Goal: Information Seeking & Learning: Learn about a topic

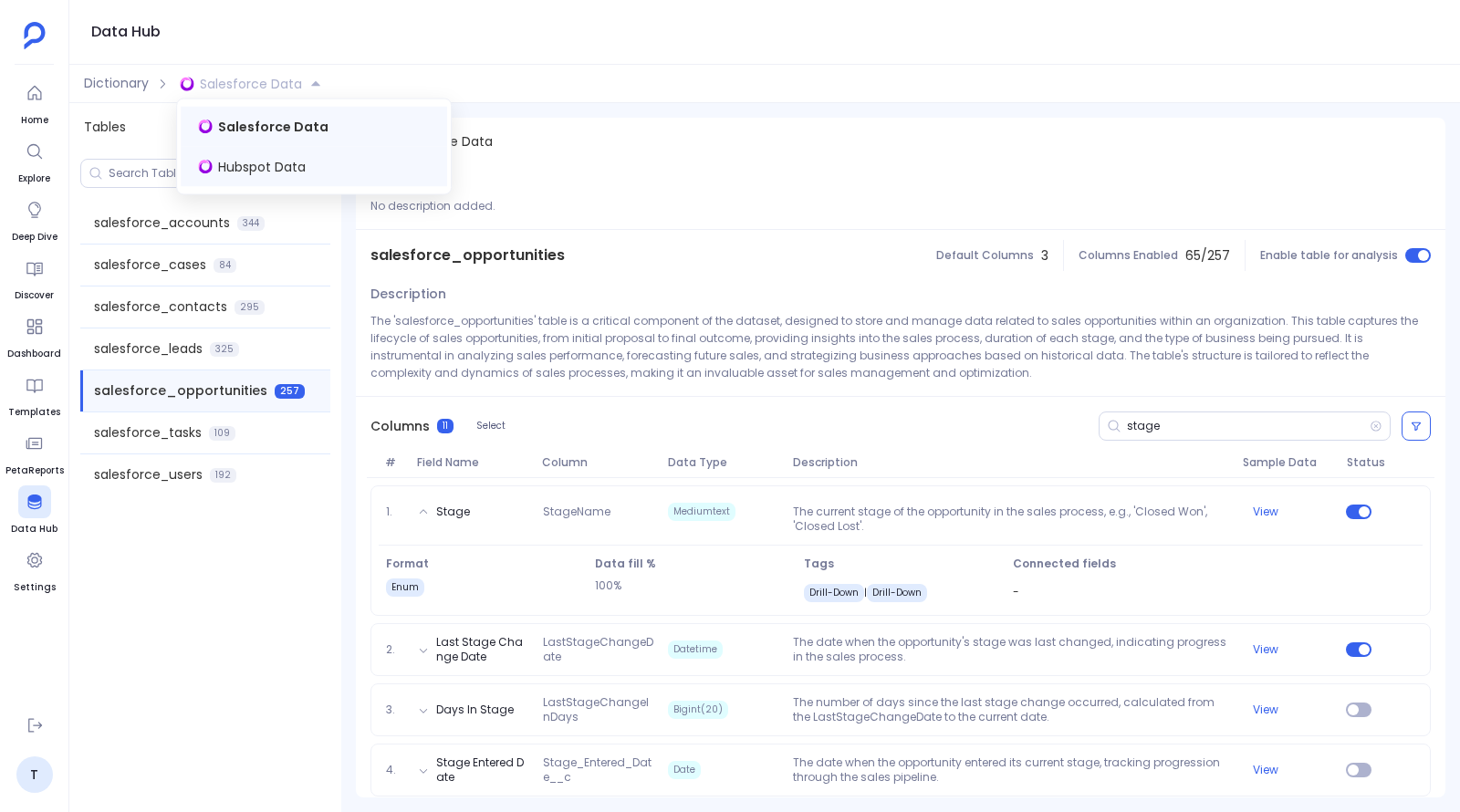
click at [271, 158] on span "Hubspot Data" at bounding box center [262, 167] width 87 height 18
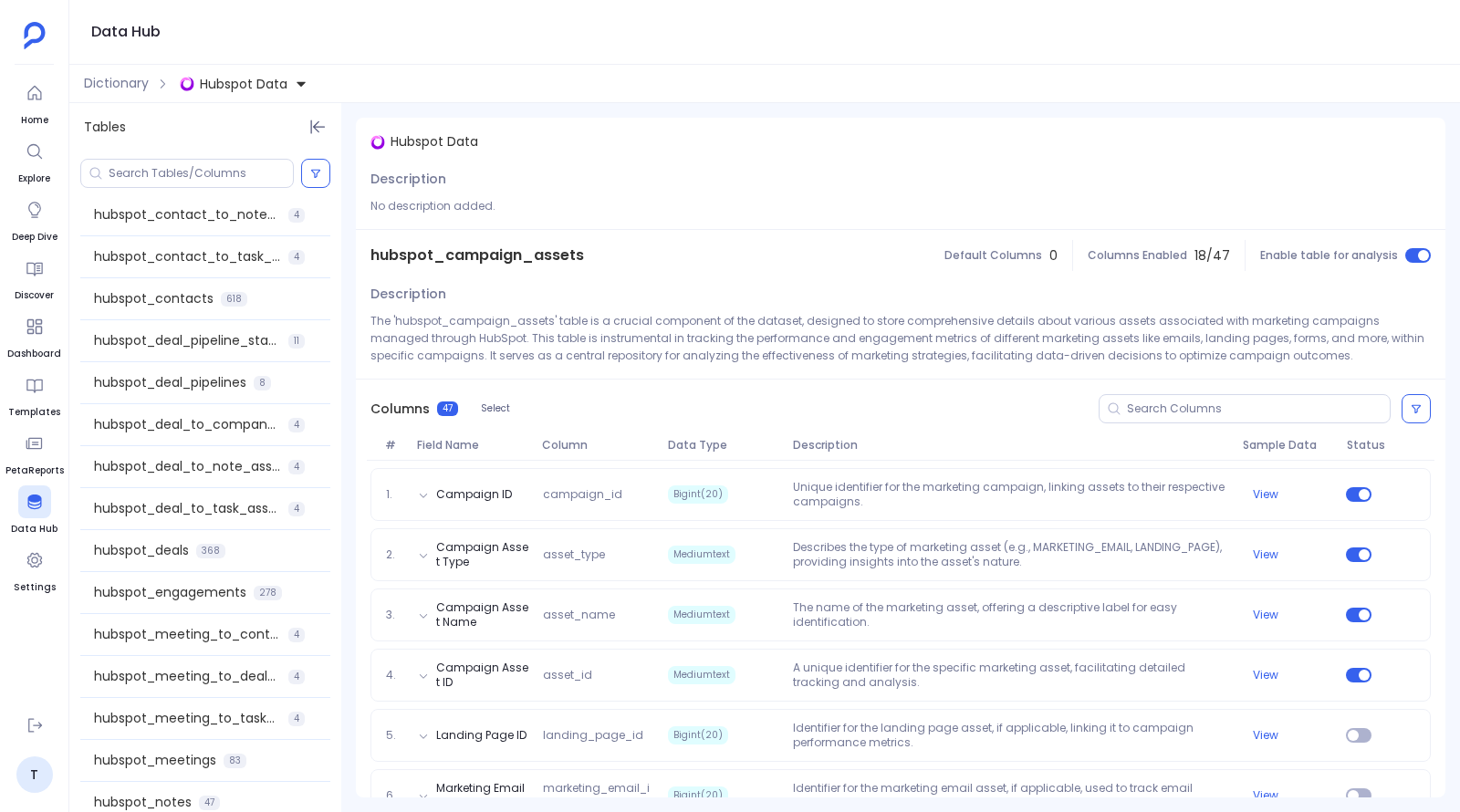
scroll to position [589, 0]
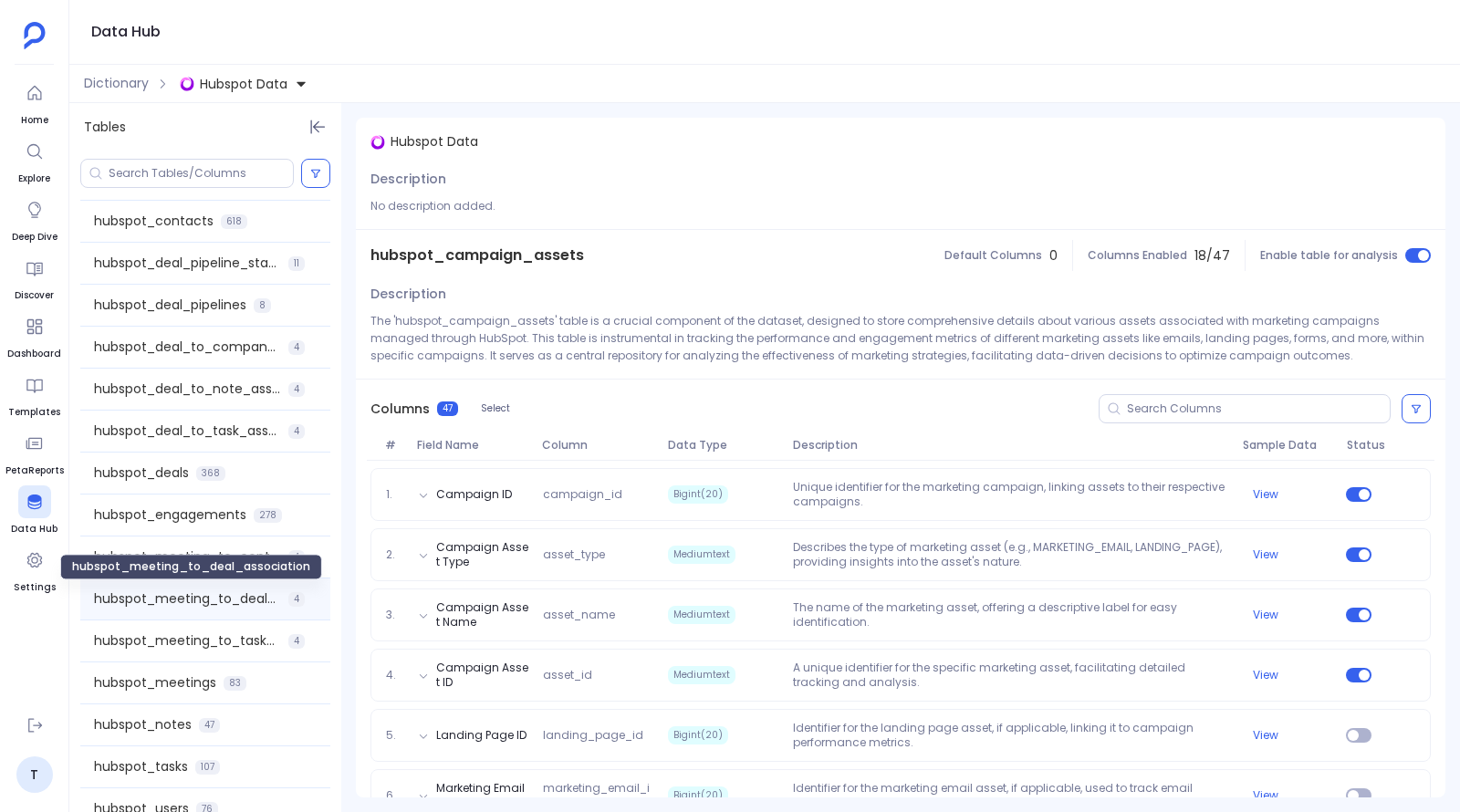
click at [217, 598] on span "hubspot_meeting_to_deal_association" at bounding box center [187, 598] width 187 height 19
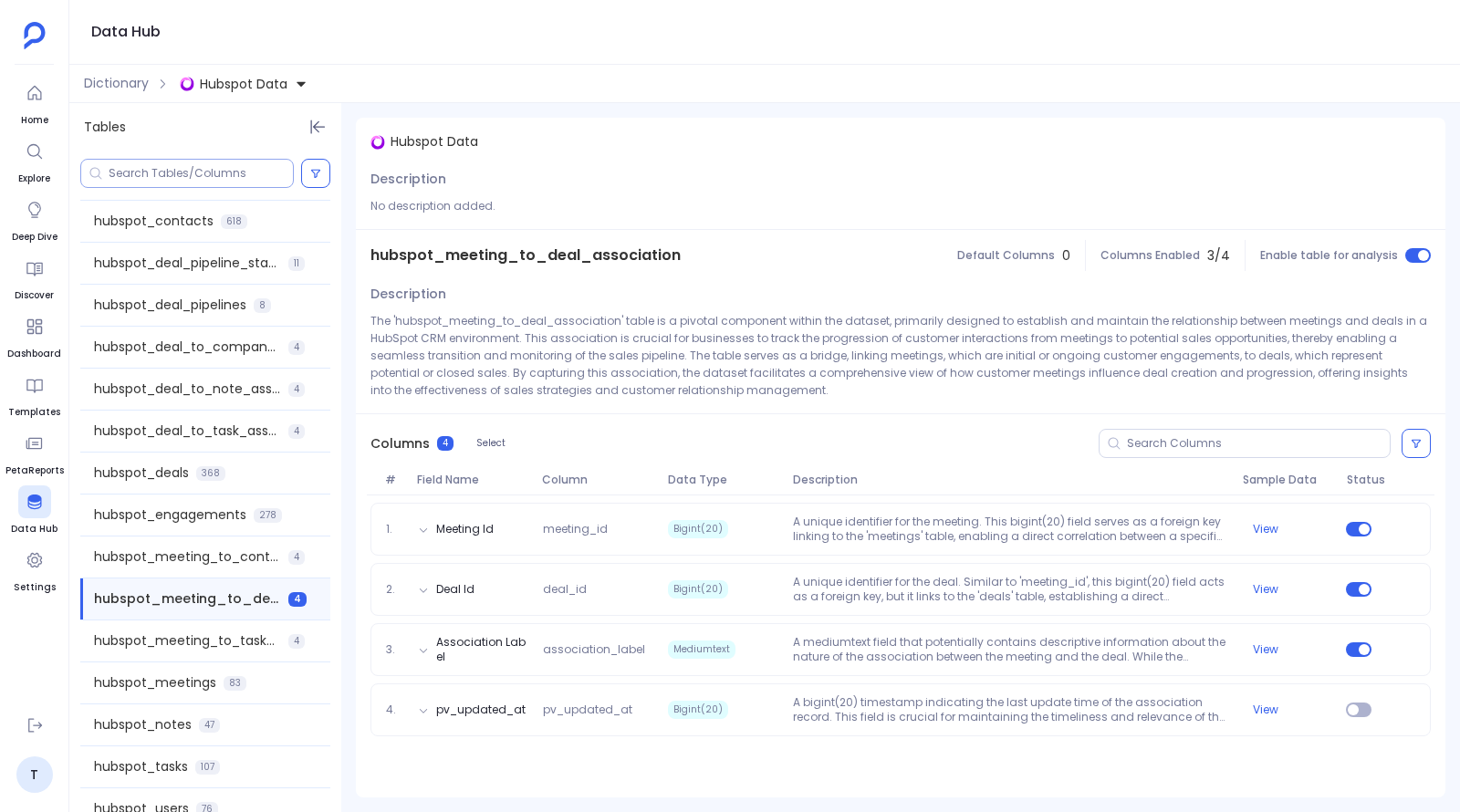
click at [231, 176] on input at bounding box center [200, 172] width 184 height 14
paste input "hs_is_closed_won"
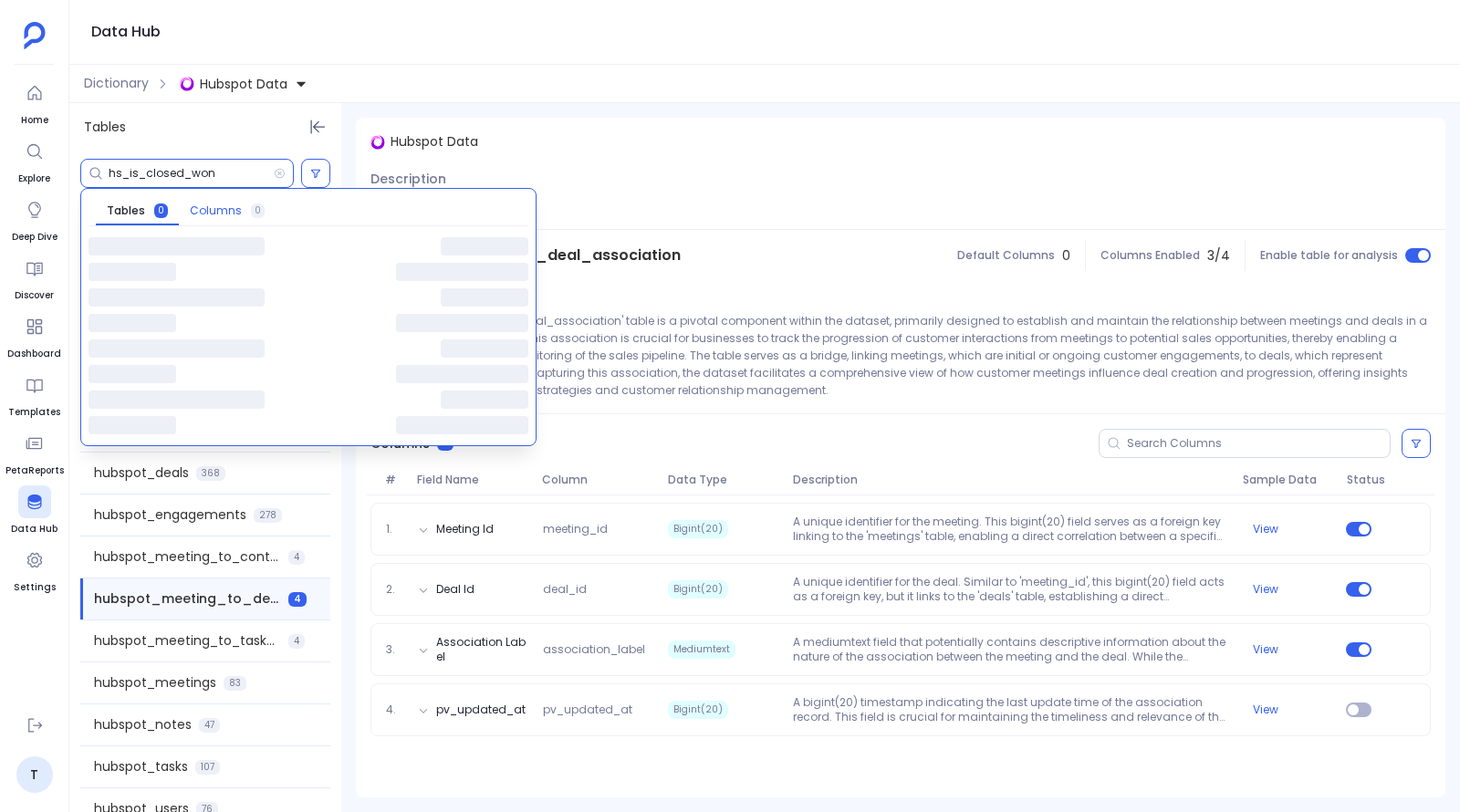
type input "hs_is_closed_won"
click at [227, 208] on span "Columns" at bounding box center [216, 210] width 52 height 14
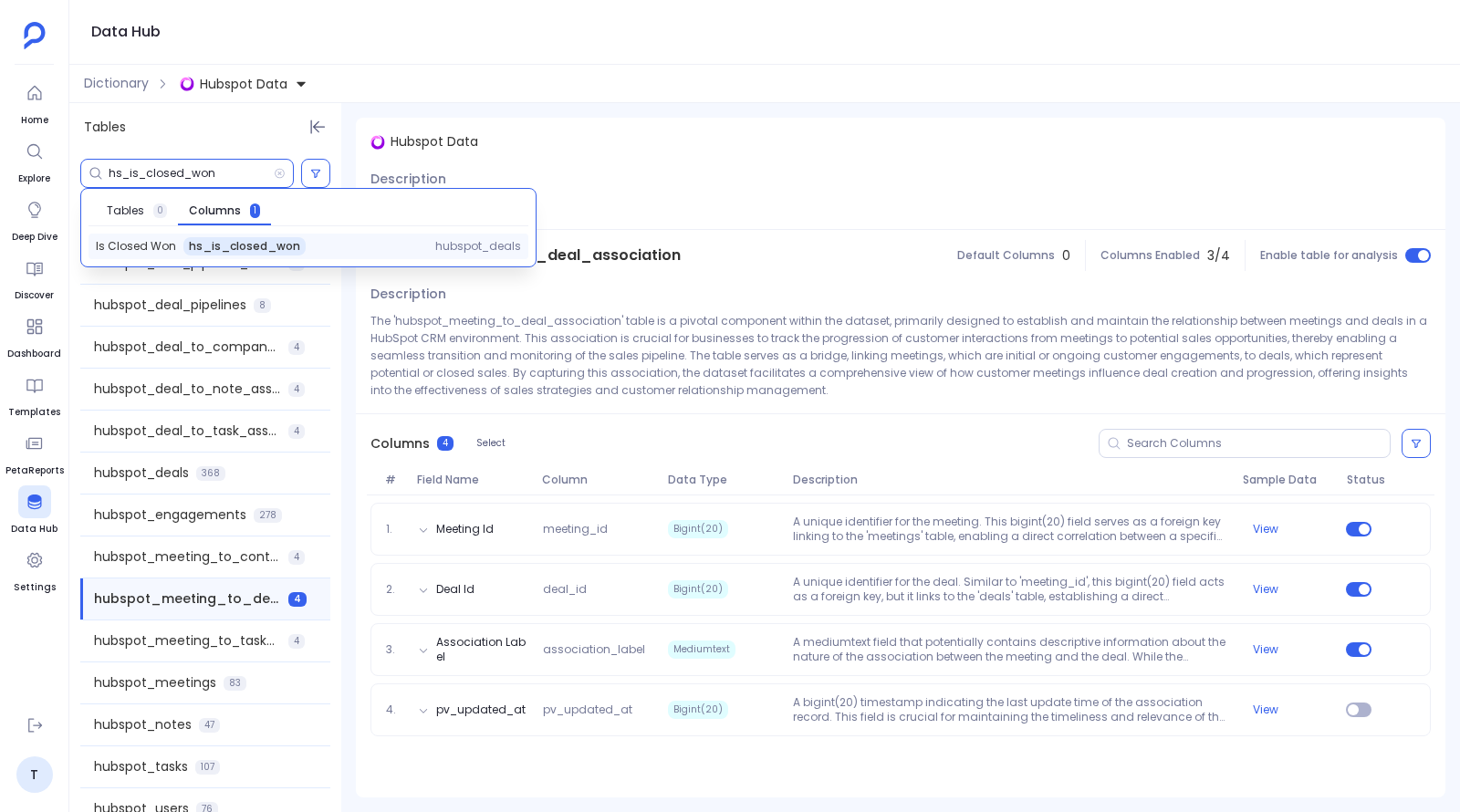
click at [218, 245] on span "hs_is_closed_won" at bounding box center [244, 246] width 111 height 14
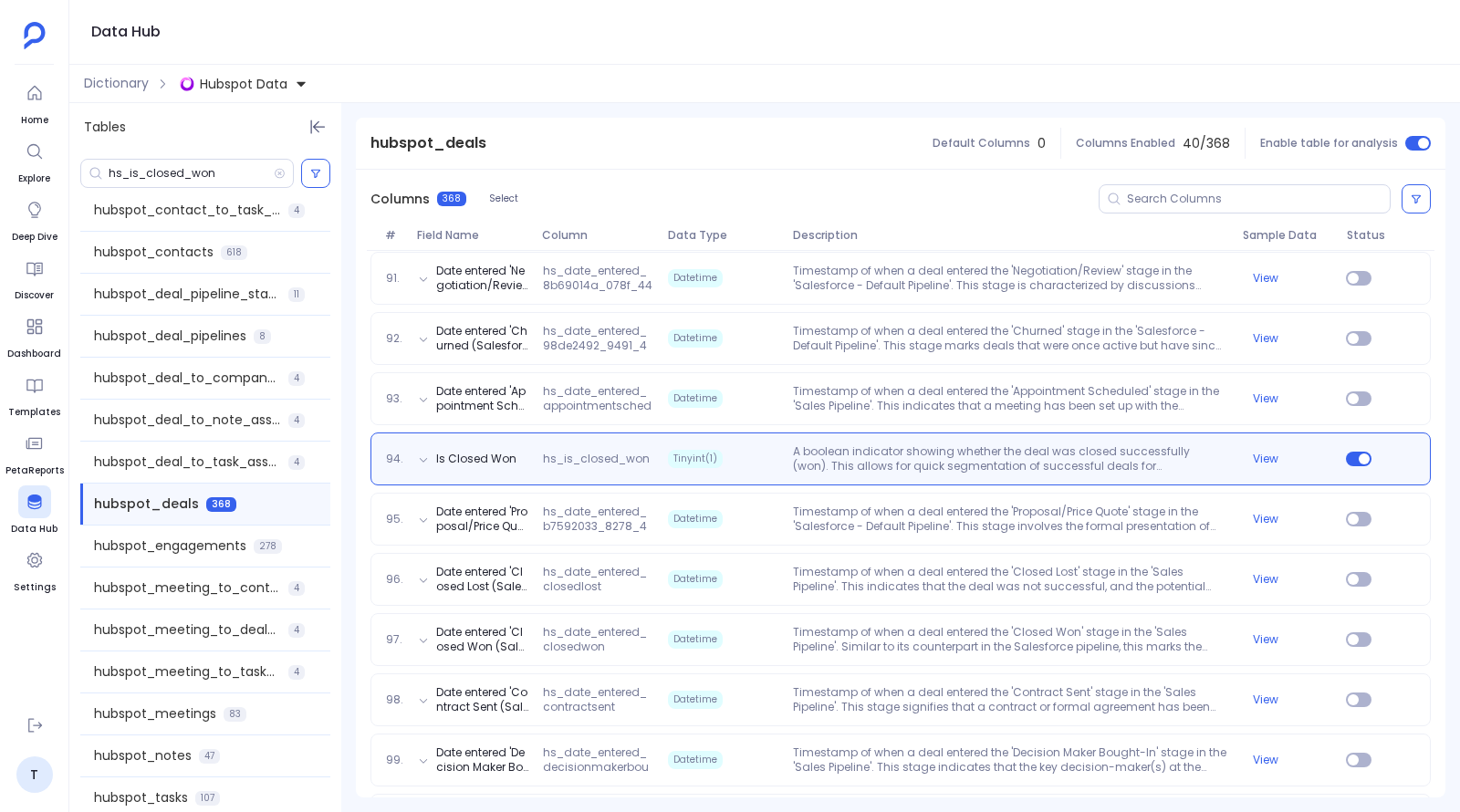
scroll to position [5651, 0]
click at [1107, 462] on p "A boolean indicator showing whether the deal was closed successfully (won). Thi…" at bounding box center [1010, 459] width 449 height 29
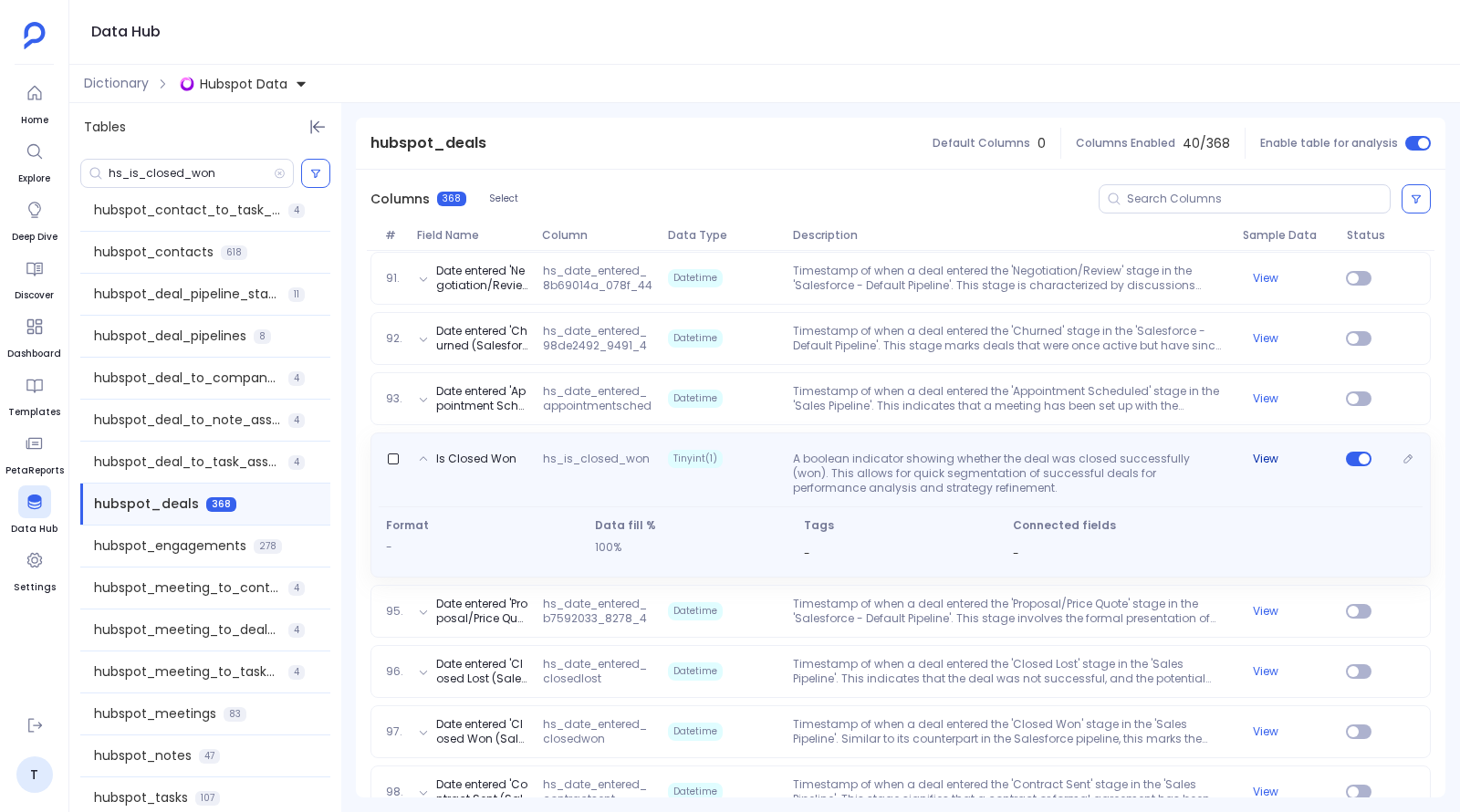
click at [1265, 460] on button "View" at bounding box center [1266, 459] width 26 height 14
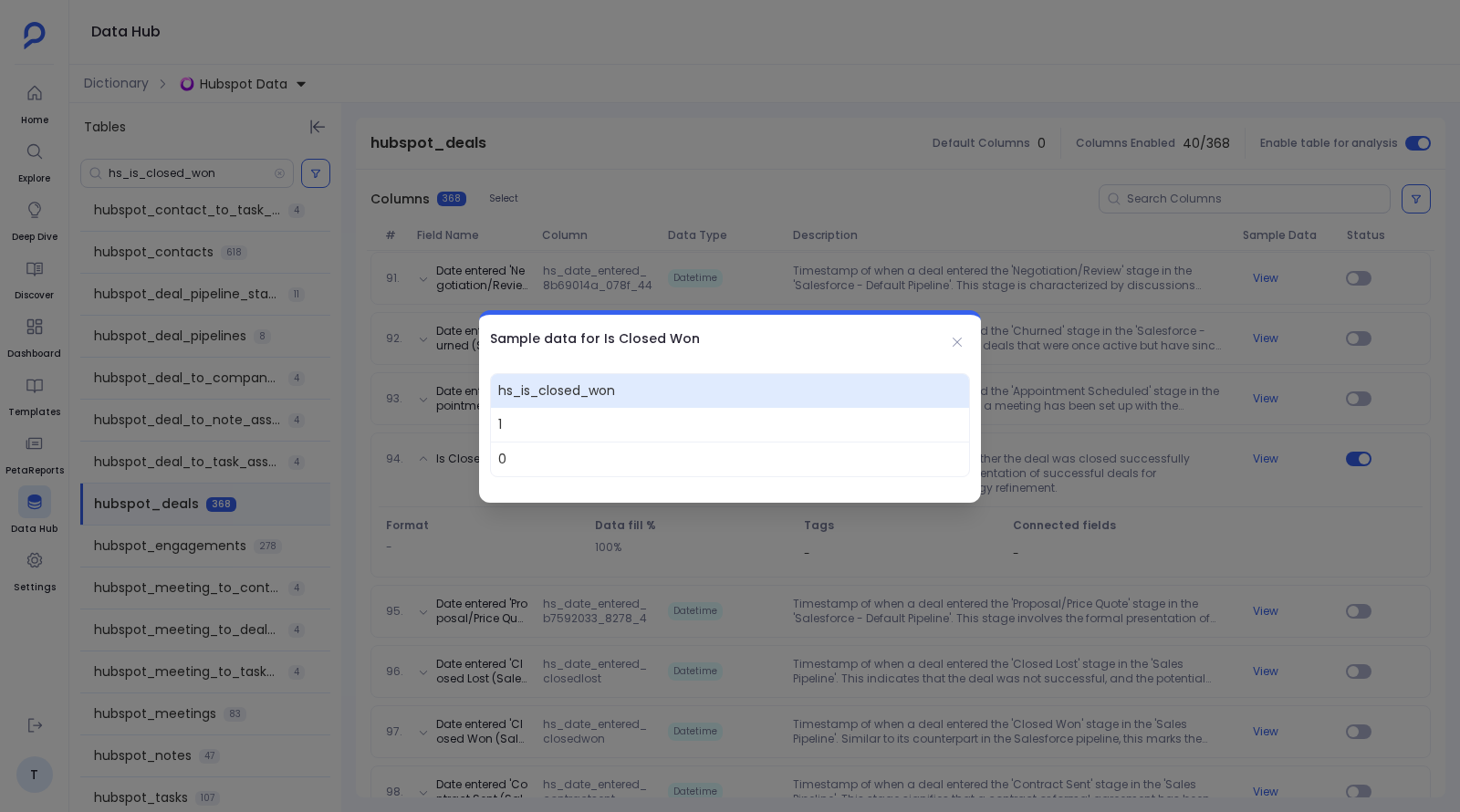
click at [172, 87] on div at bounding box center [730, 406] width 1460 height 812
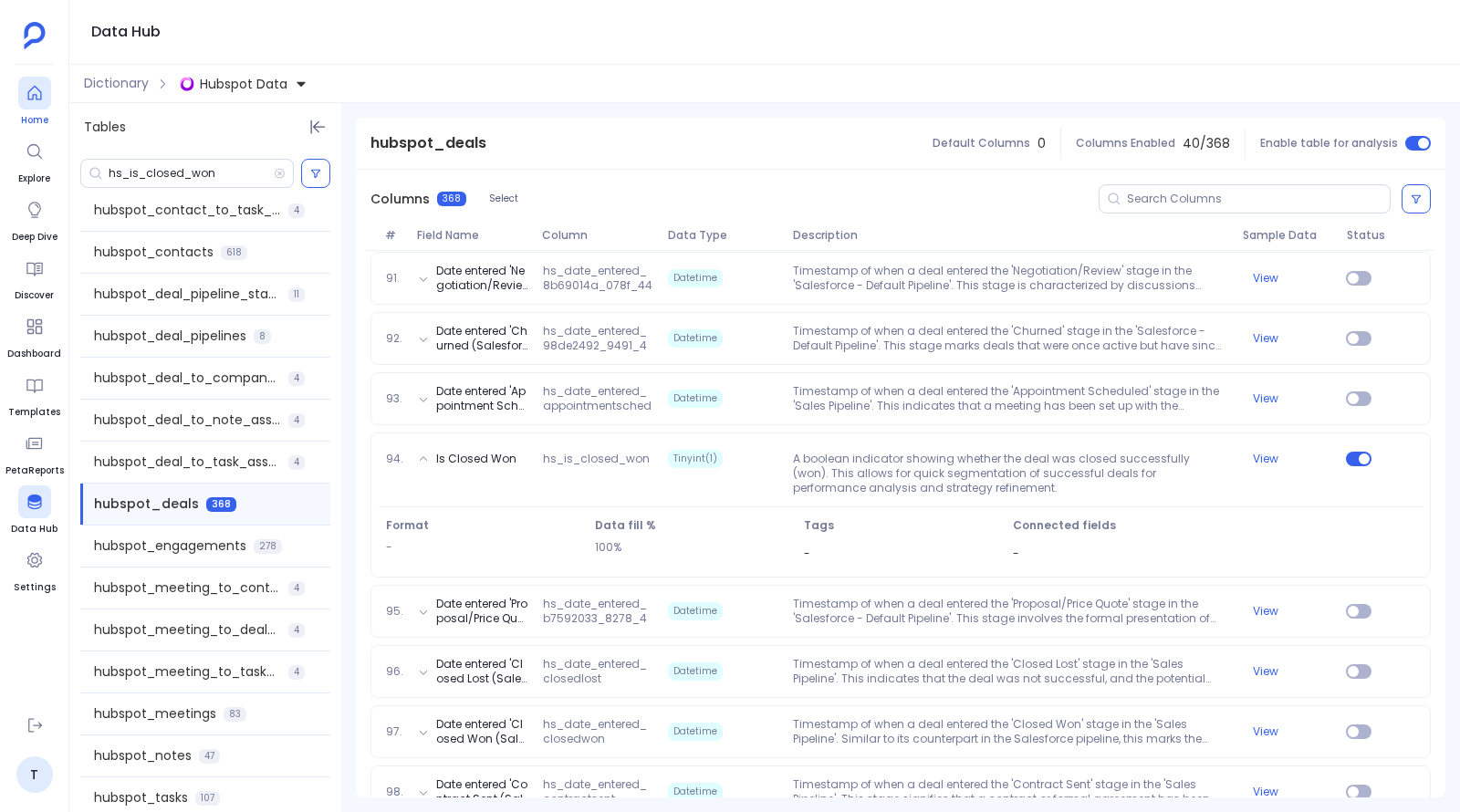
click at [24, 106] on div at bounding box center [34, 93] width 33 height 33
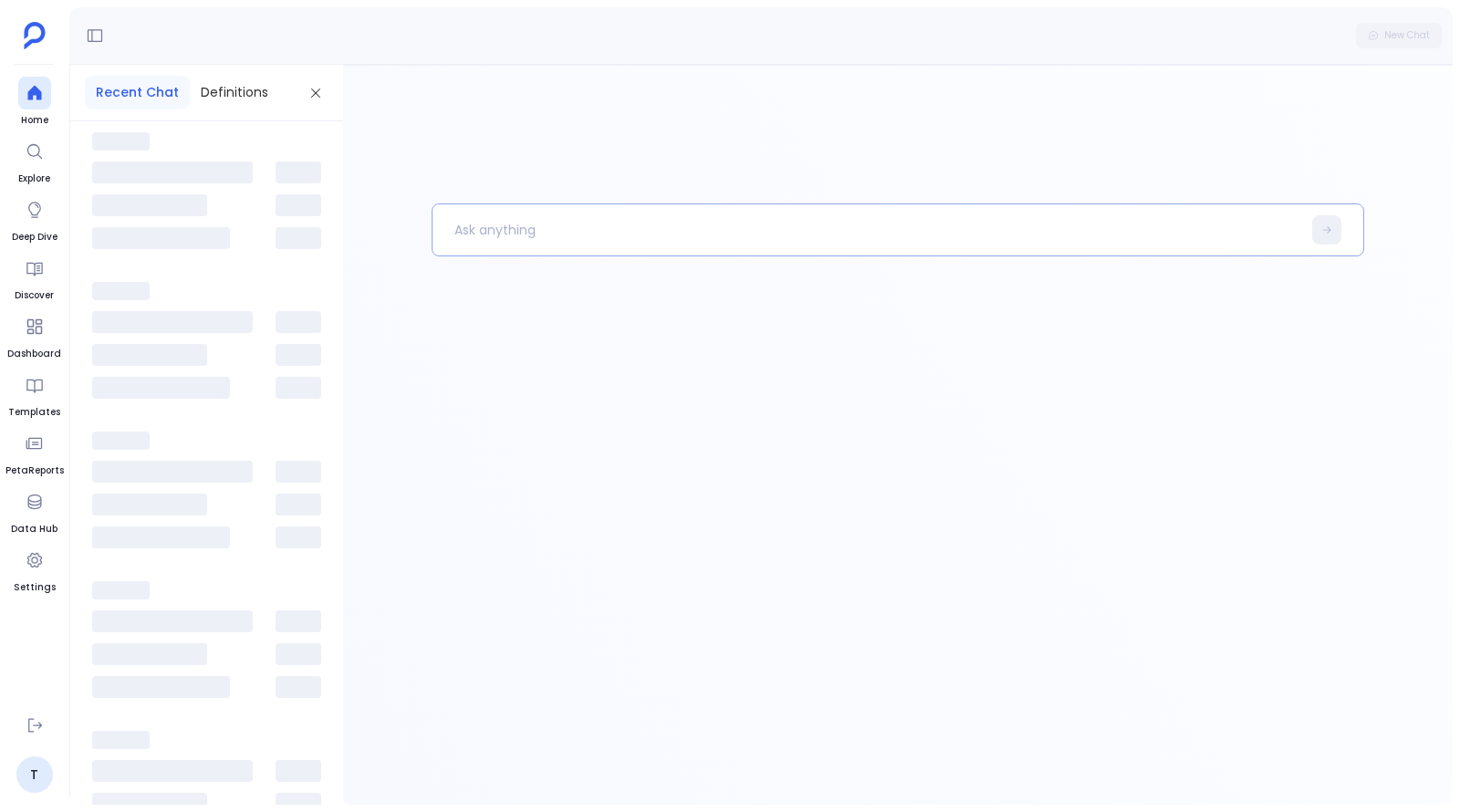
click at [552, 232] on p at bounding box center [867, 230] width 868 height 48
paste p
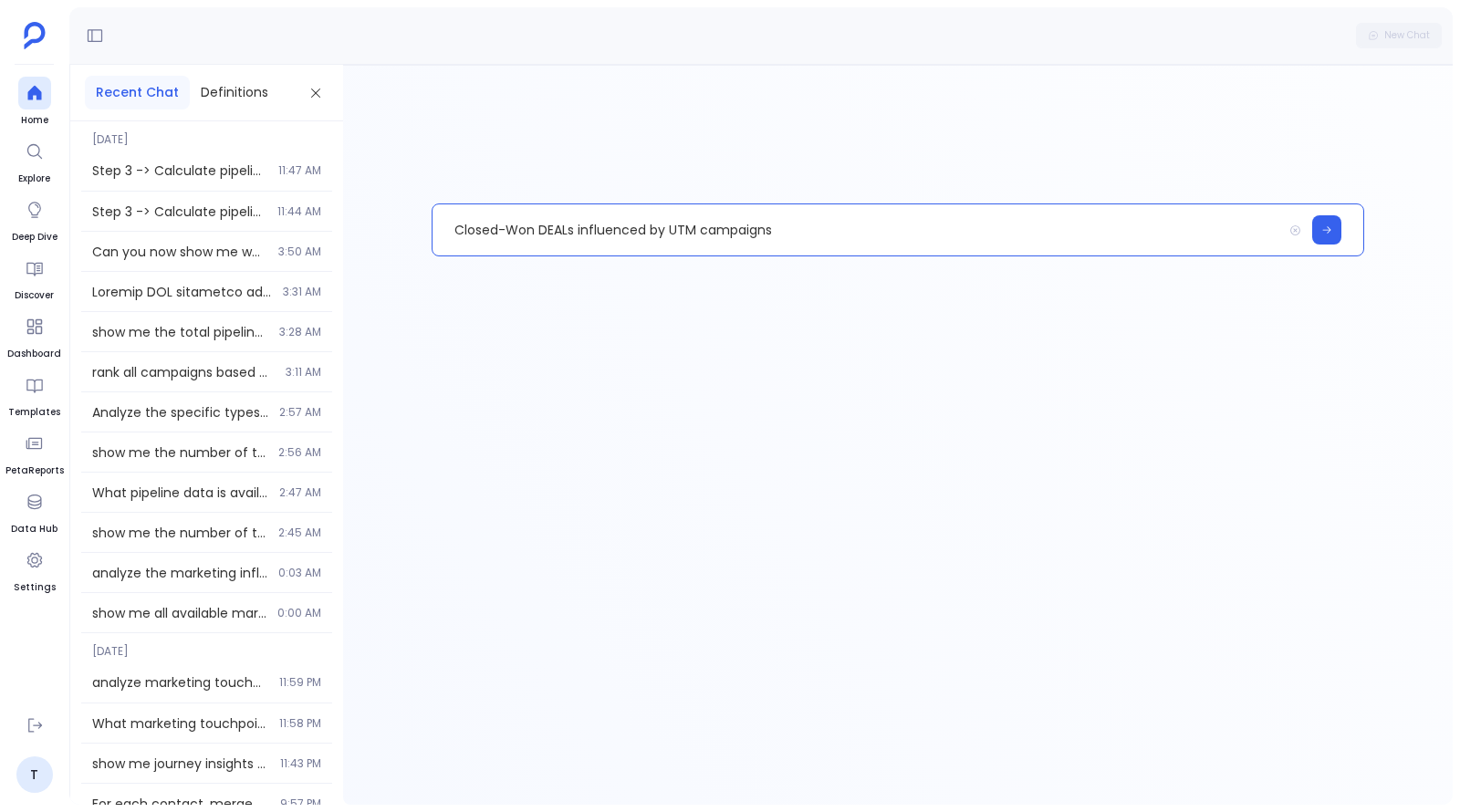
click at [455, 226] on p "Closed-Won DEALs influenced by UTM campaigns" at bounding box center [857, 230] width 849 height 48
click at [845, 240] on p "List all Closed-Won DEALs influenced by UTM campaigns" at bounding box center [857, 230] width 849 height 48
copy p "List all Closed-Won DEALs influenced by UTM campaigns"
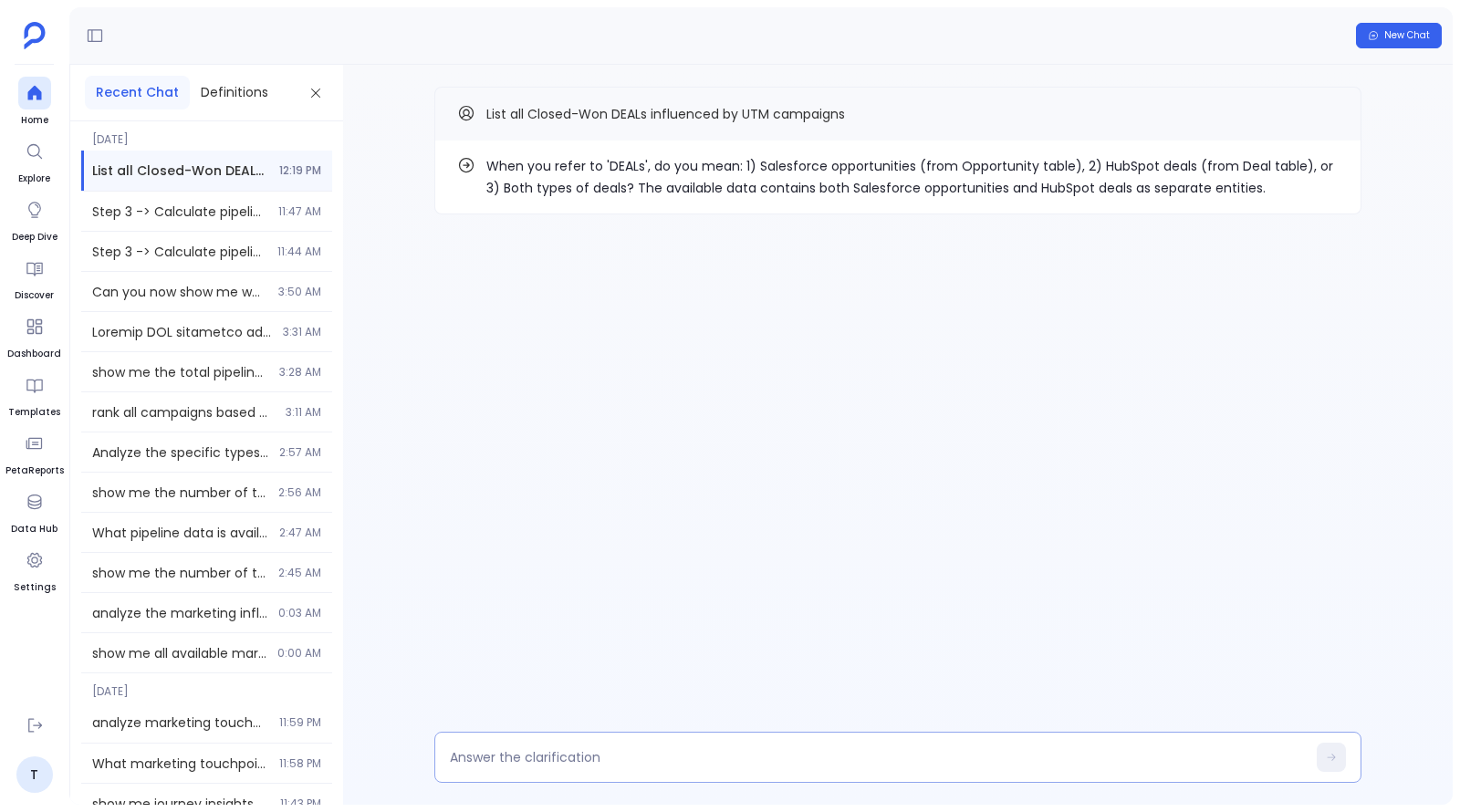
click at [696, 752] on textarea at bounding box center [878, 756] width 856 height 18
type textarea "y"
type textarea "1"
click at [596, 749] on textarea at bounding box center [878, 756] width 856 height 18
type textarea "use HS_UTM"
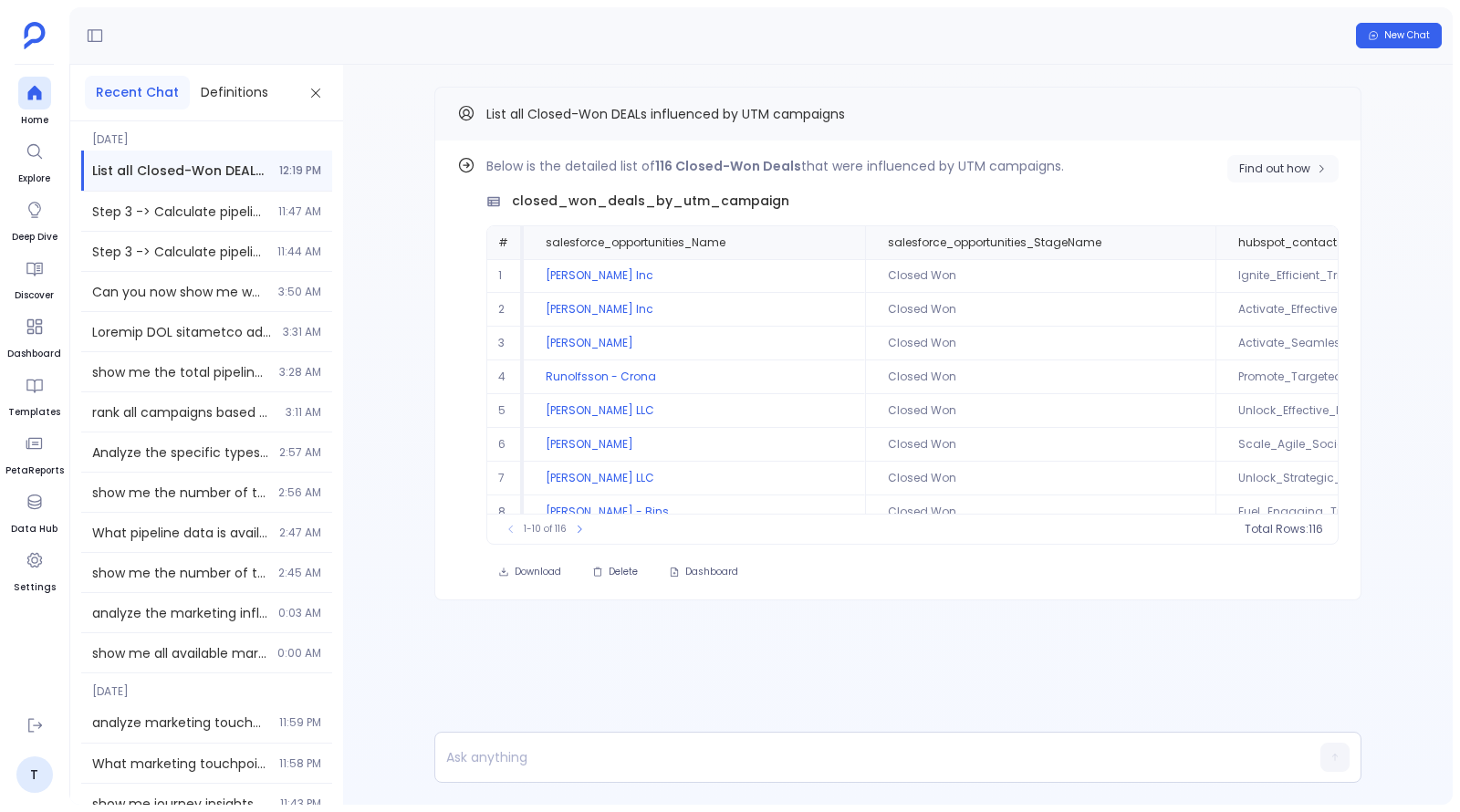
click at [1273, 170] on span "Find out how" at bounding box center [1275, 169] width 71 height 14
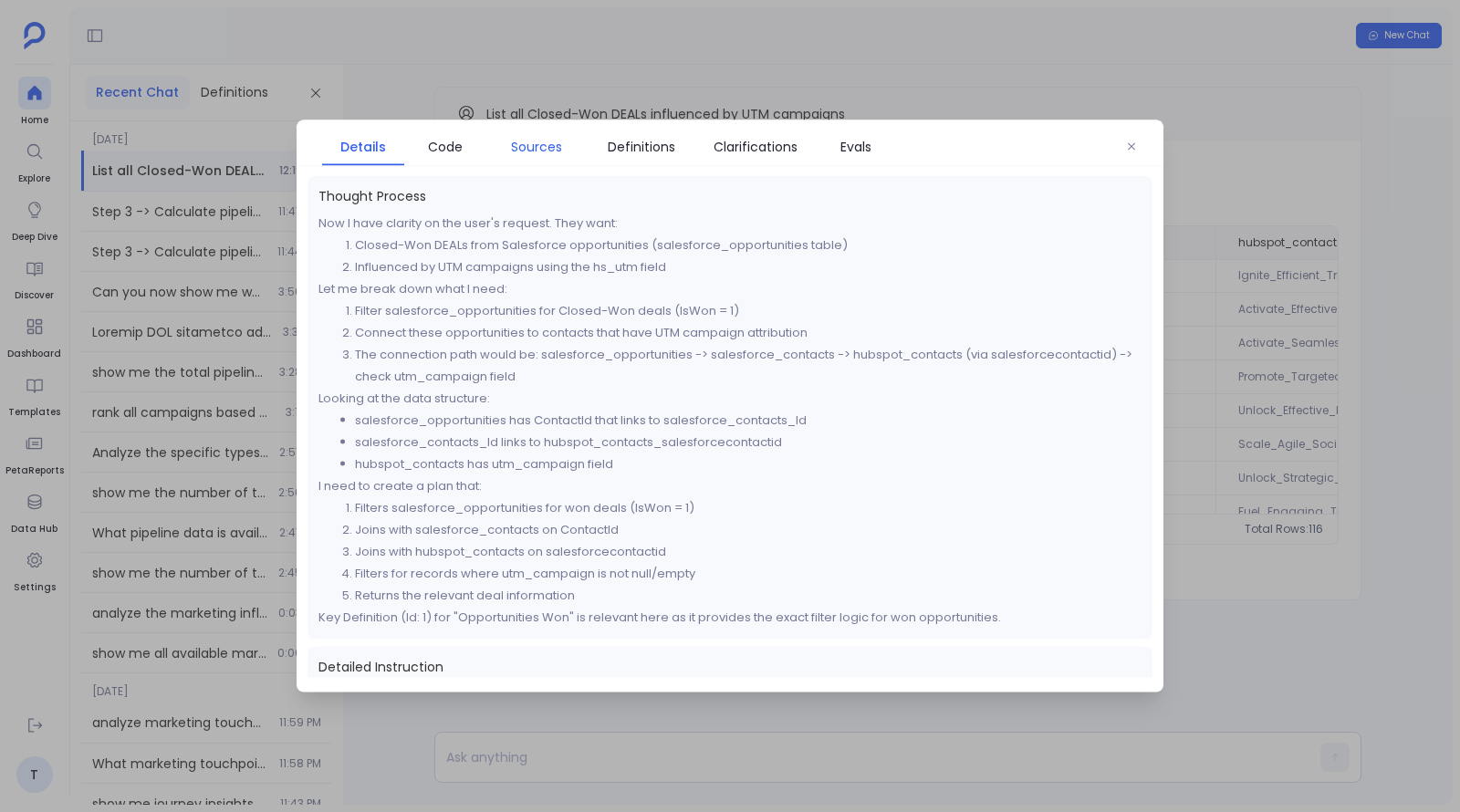
click at [552, 147] on span "Sources" at bounding box center [536, 147] width 51 height 20
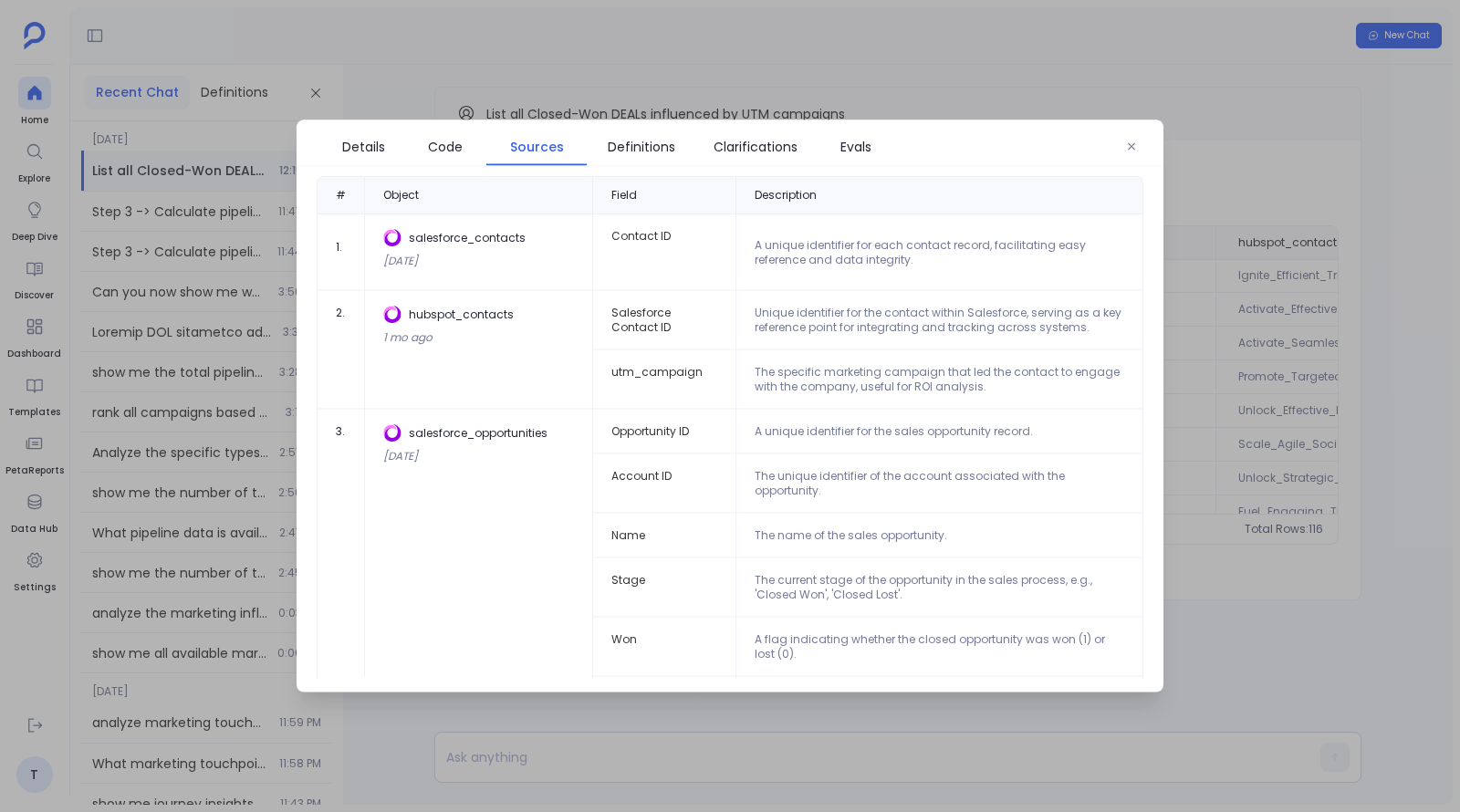
click at [1395, 301] on div at bounding box center [730, 406] width 1460 height 812
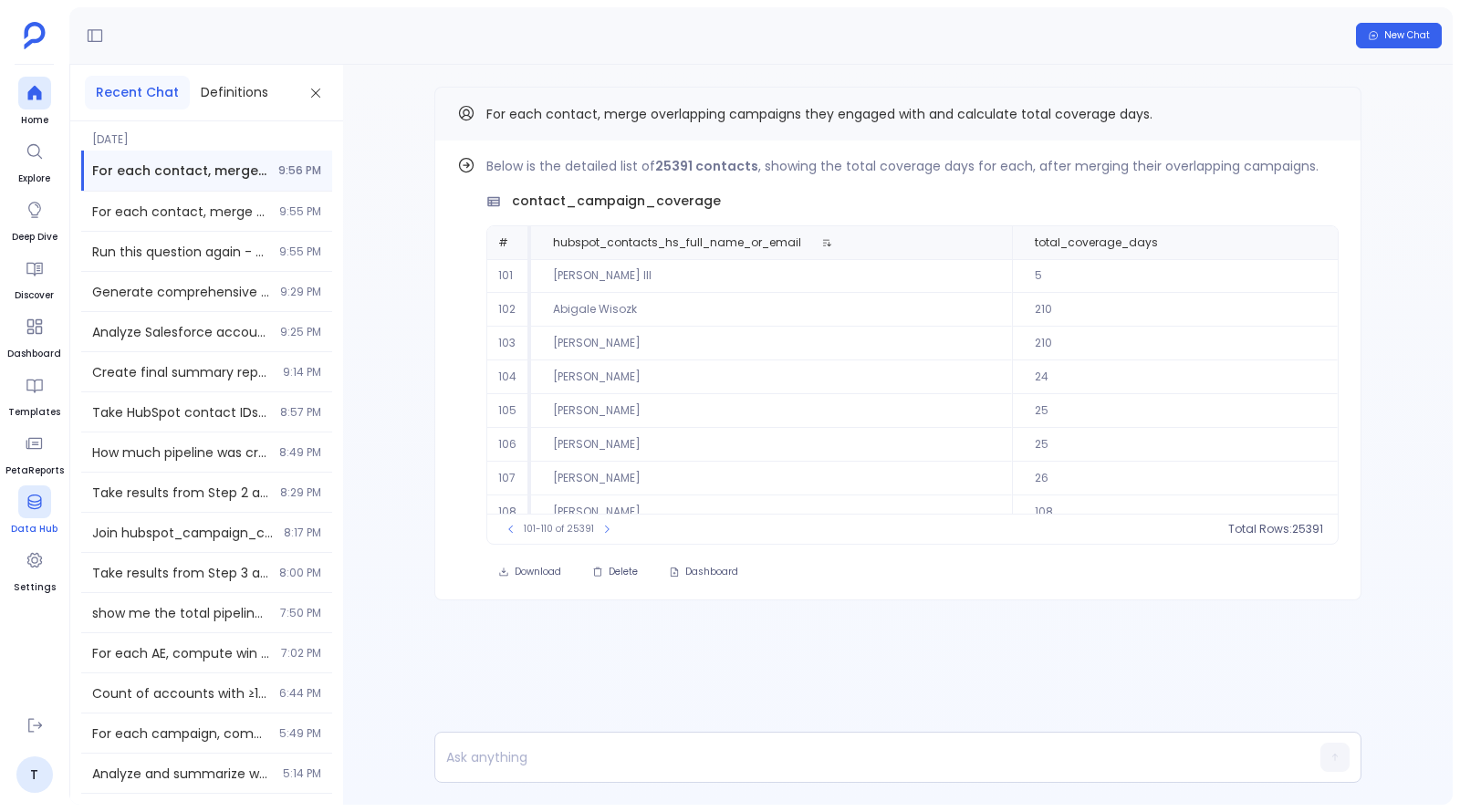
click at [29, 499] on icon at bounding box center [34, 501] width 13 height 14
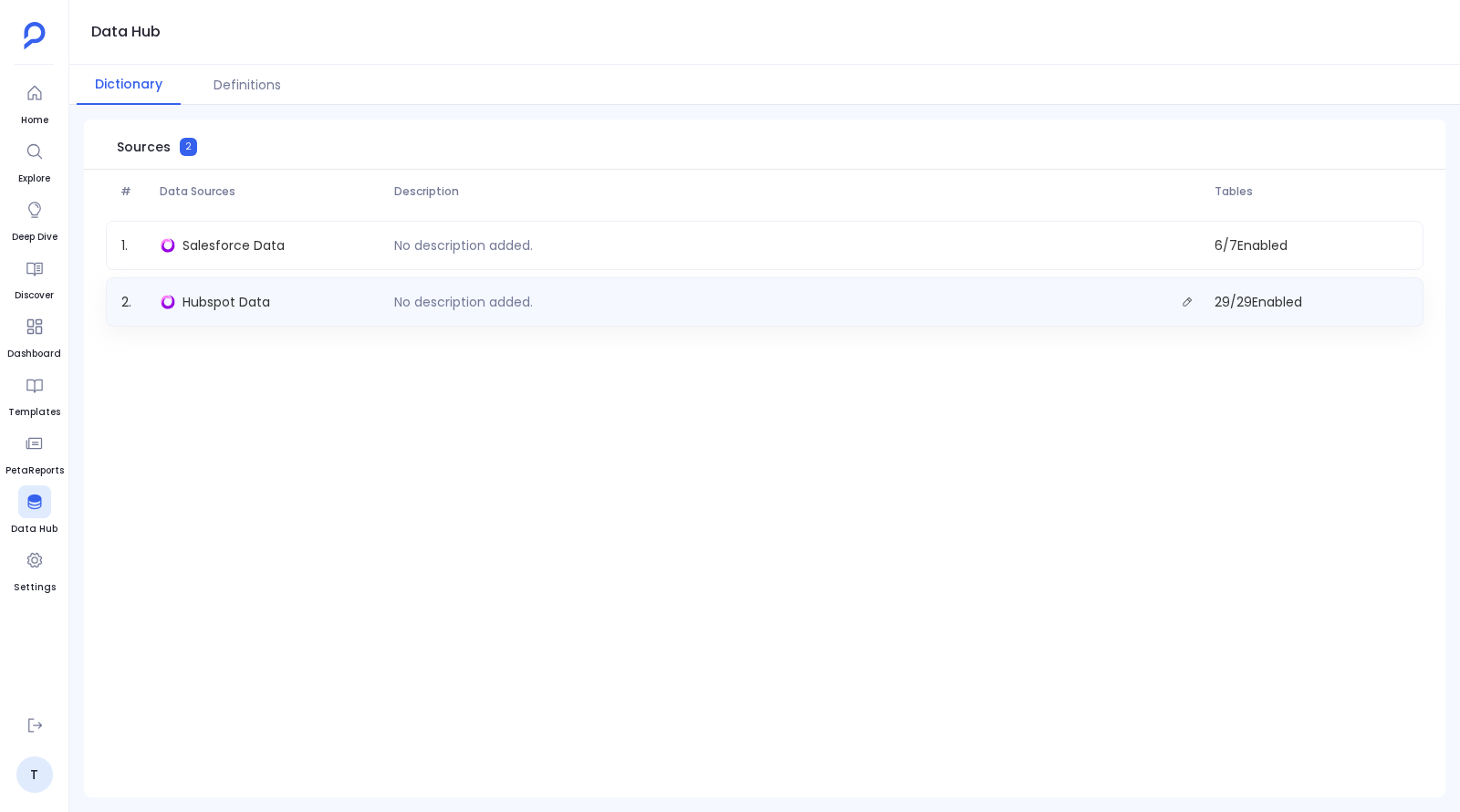
click at [225, 311] on div "Hubspot Data" at bounding box center [270, 302] width 235 height 26
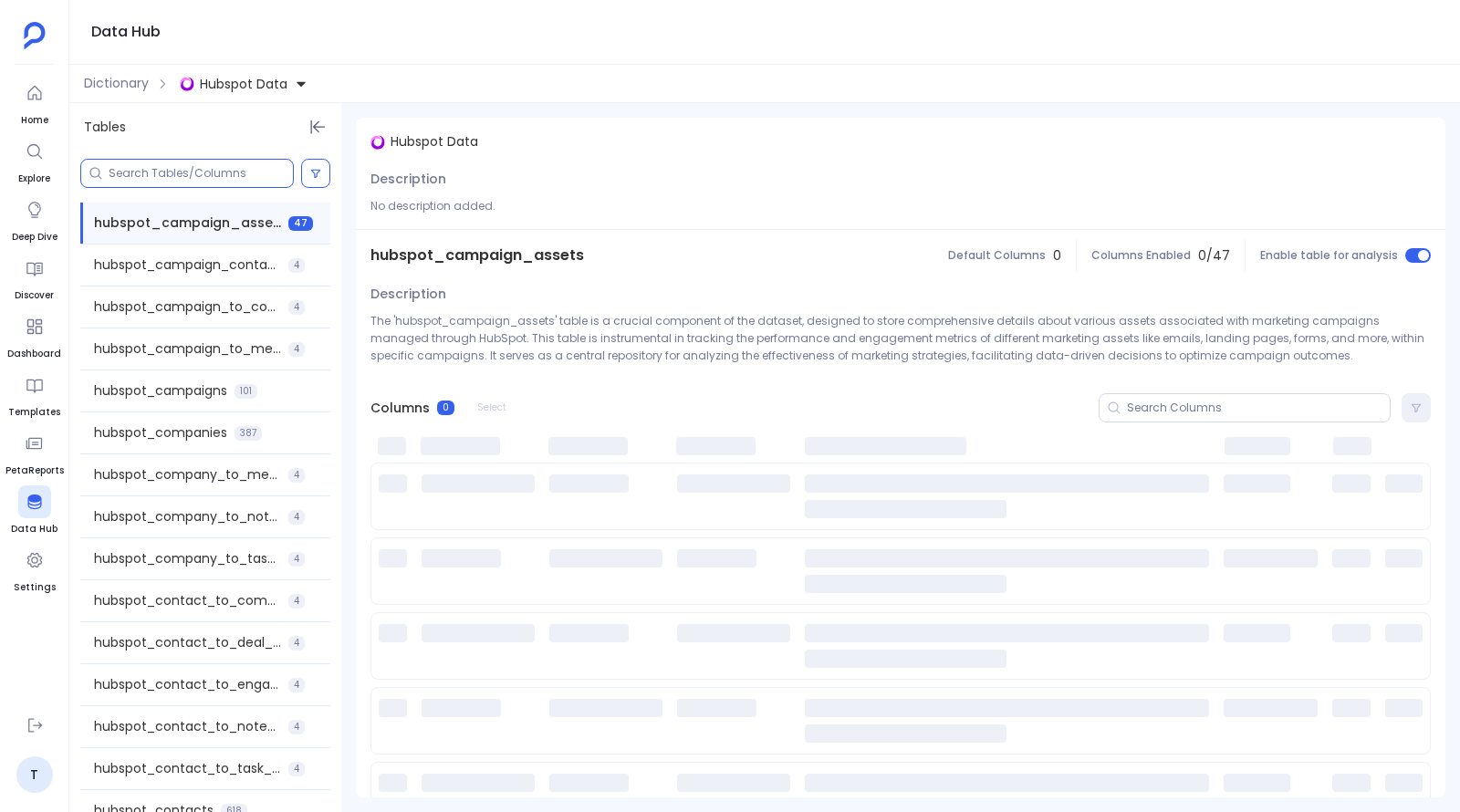
click at [179, 172] on input at bounding box center [200, 172] width 184 height 14
paste input "HS_UTM"
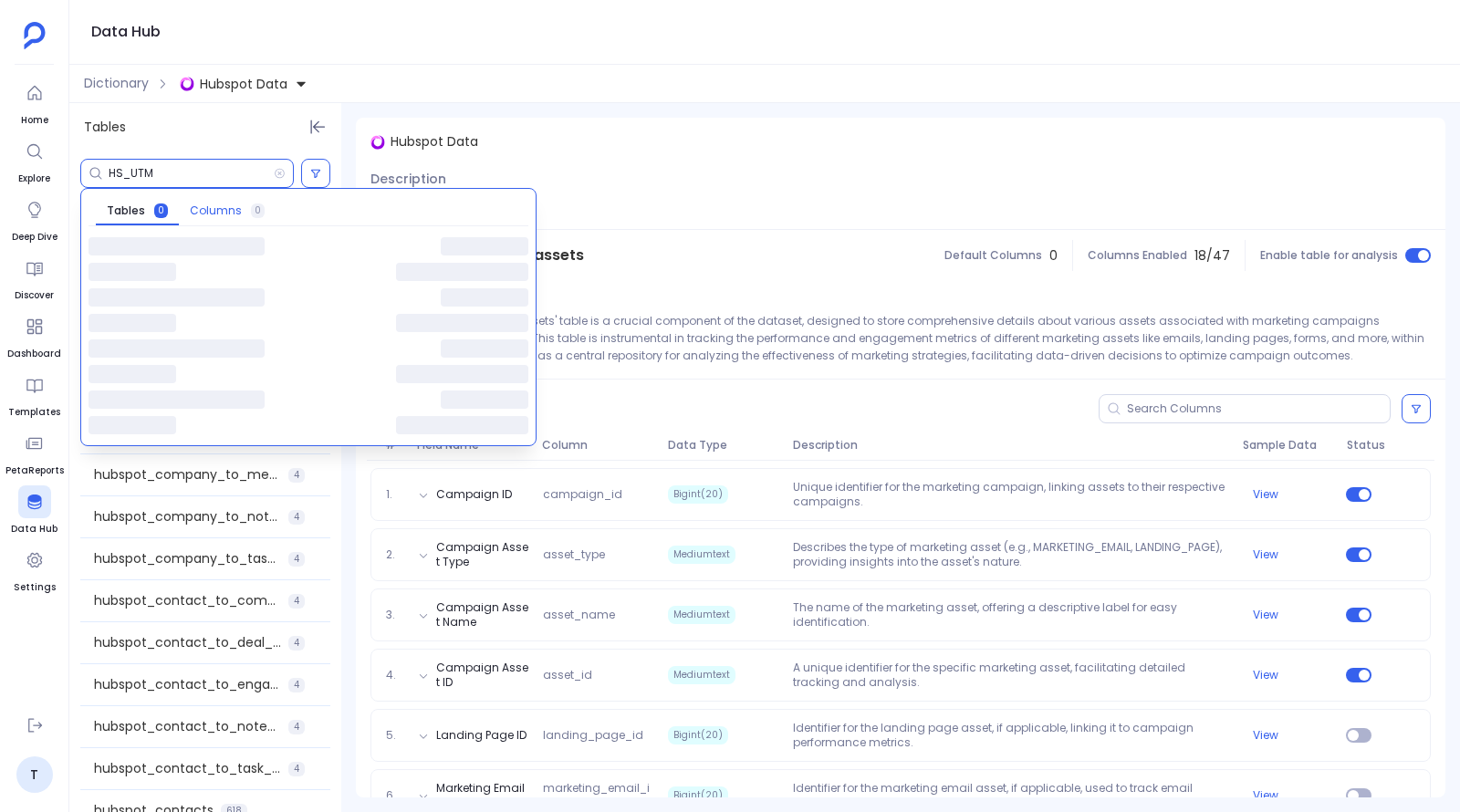
type input "HS_UTM"
click at [201, 203] on span "Columns" at bounding box center [216, 210] width 52 height 14
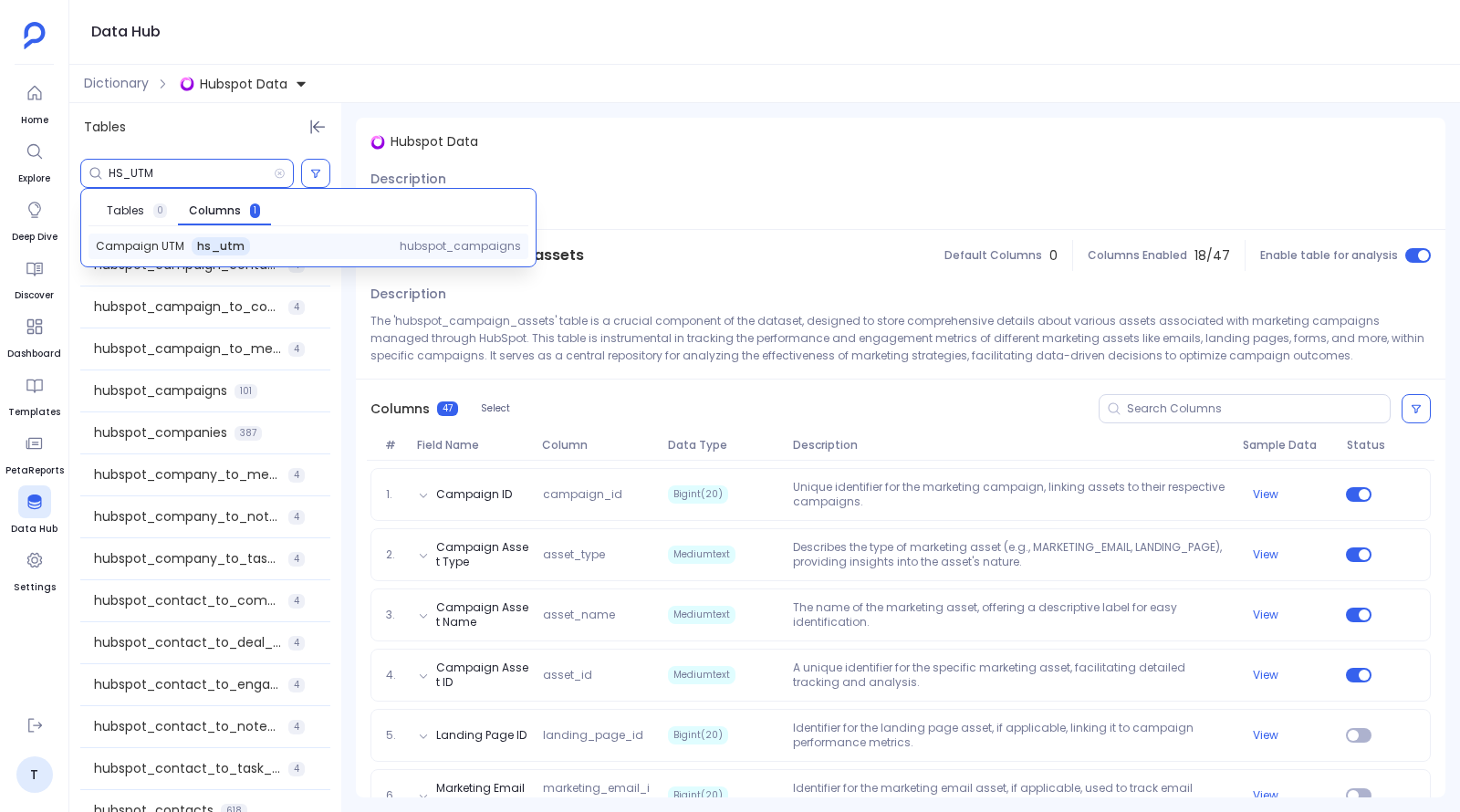
click at [198, 247] on span "hs_utm" at bounding box center [221, 246] width 48 height 14
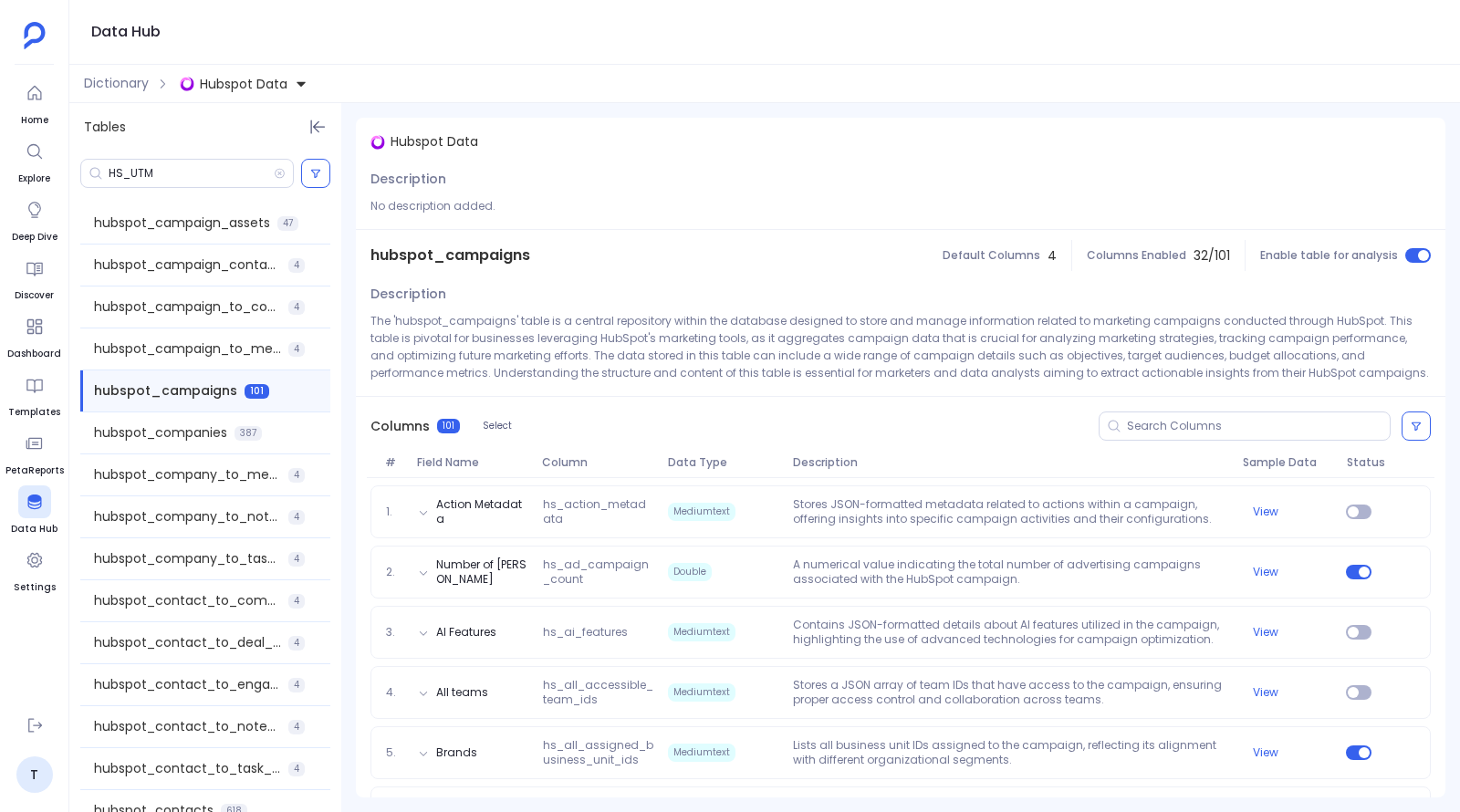
scroll to position [492, 0]
